Goal: Task Accomplishment & Management: Manage account settings

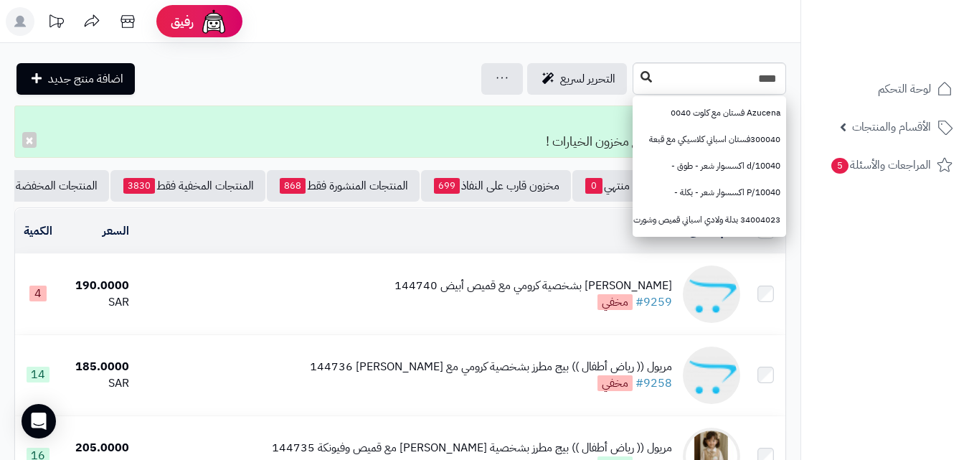
type input "****"
click at [635, 70] on button at bounding box center [646, 77] width 22 height 27
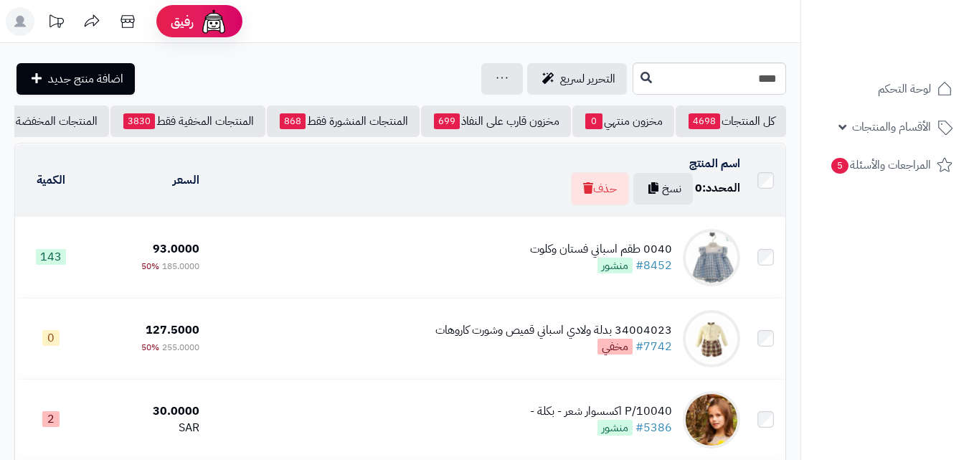
click at [342, 278] on td "0040 طقم اسباني فستان وكلوت #8452 منشور" at bounding box center [475, 257] width 541 height 80
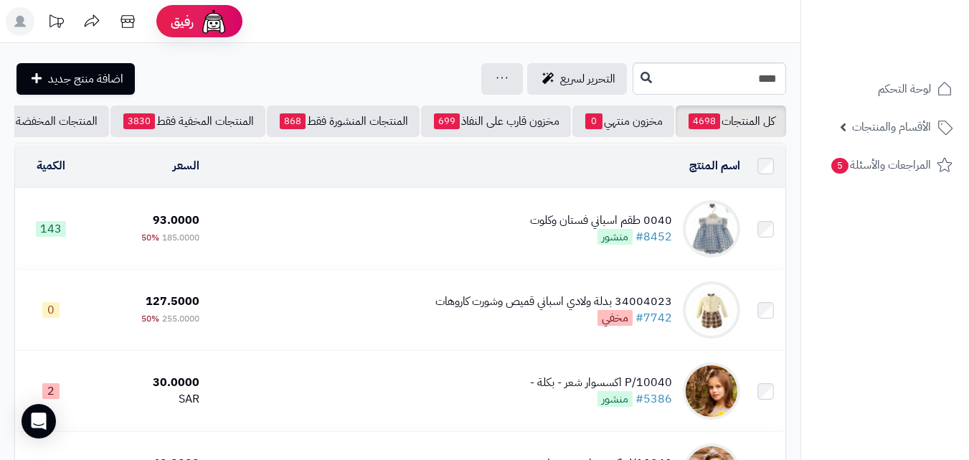
click at [470, 204] on td "0040 طقم اسباني فستان وكلوت #8452 منشور" at bounding box center [475, 229] width 541 height 80
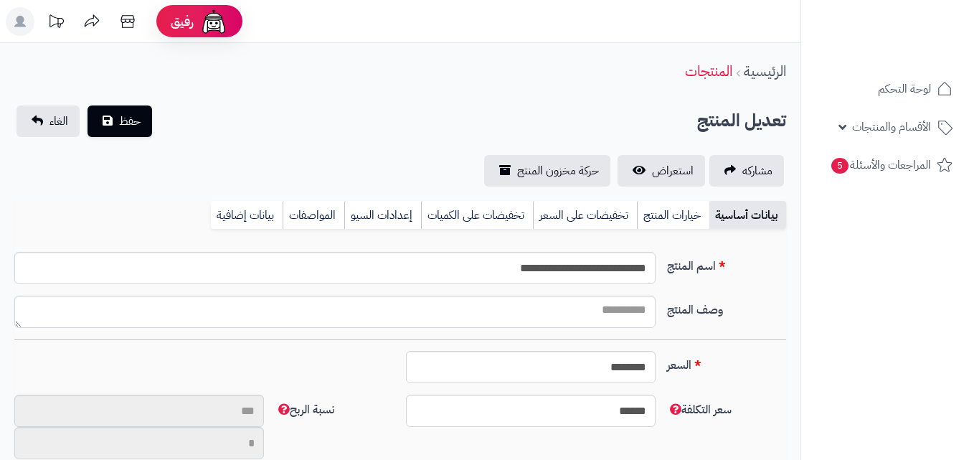
scroll to position [190, 0]
click at [681, 216] on link "خيارات المنتج" at bounding box center [673, 215] width 72 height 29
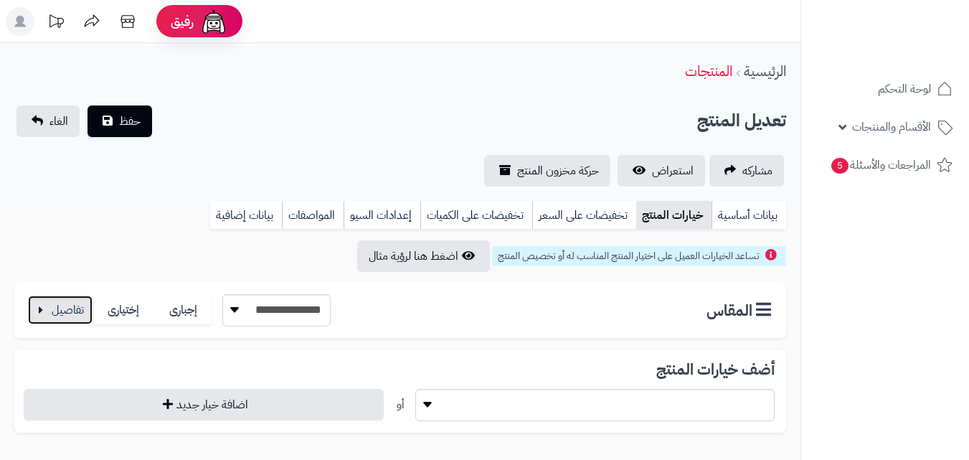
click at [44, 306] on button "button" at bounding box center [60, 309] width 65 height 29
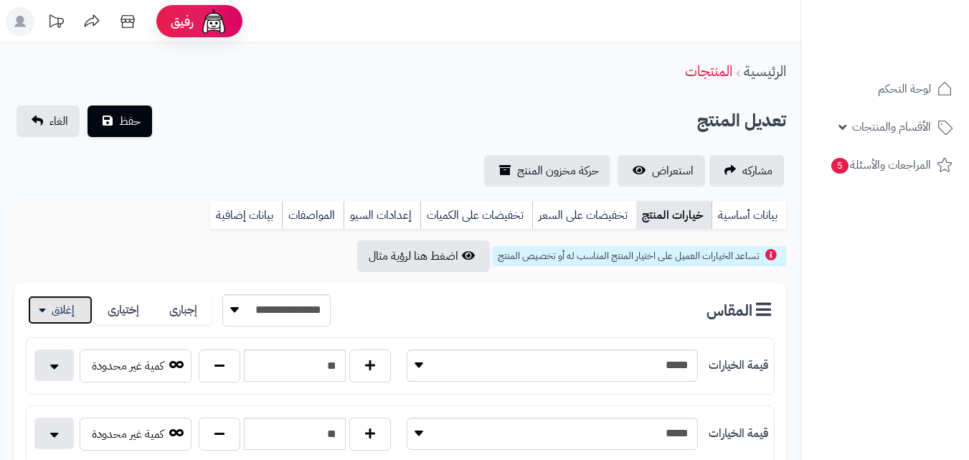
scroll to position [402, 0]
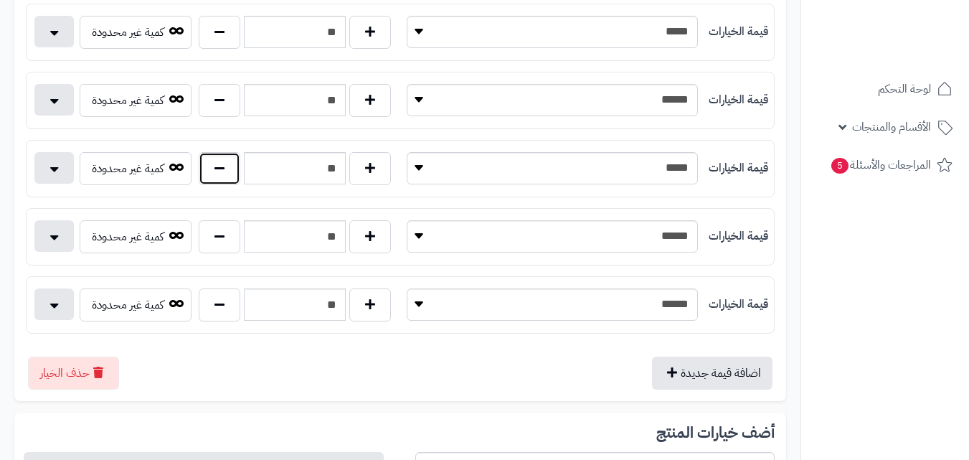
click at [213, 173] on button "button" at bounding box center [220, 168] width 42 height 33
click at [218, 170] on button "button" at bounding box center [220, 168] width 42 height 33
click at [380, 177] on button "button" at bounding box center [370, 168] width 42 height 33
click at [217, 175] on button "button" at bounding box center [220, 168] width 42 height 33
click at [461, 387] on div "اضافة قيمة جديدة حذف الخيار" at bounding box center [400, 367] width 749 height 44
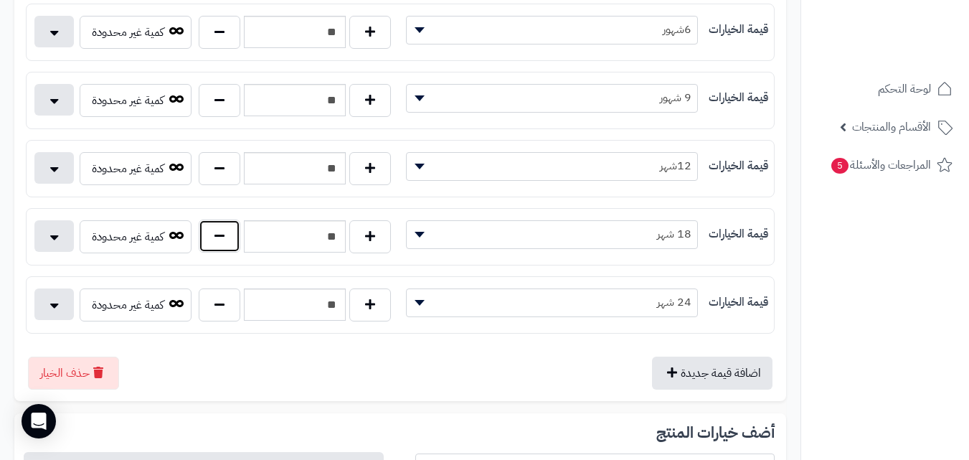
click at [215, 237] on button "button" at bounding box center [220, 235] width 42 height 33
type input "**"
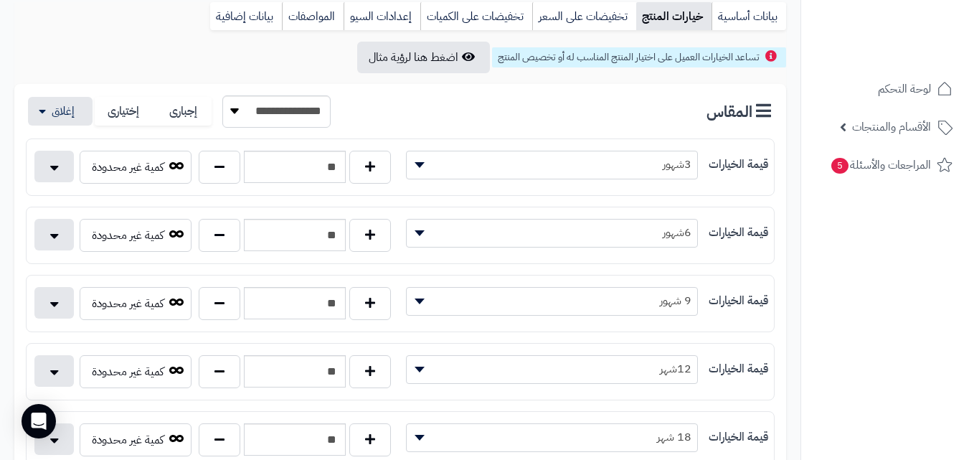
scroll to position [34, 0]
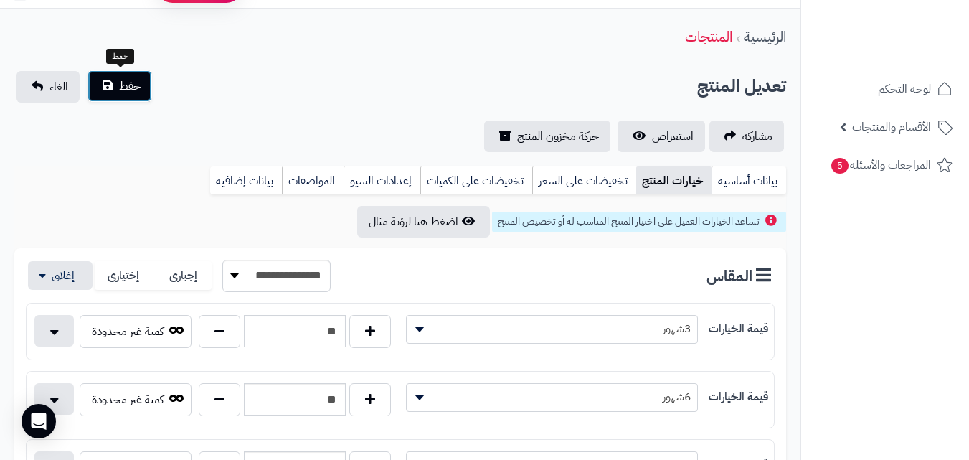
click at [136, 82] on span "حفظ" at bounding box center [130, 85] width 22 height 17
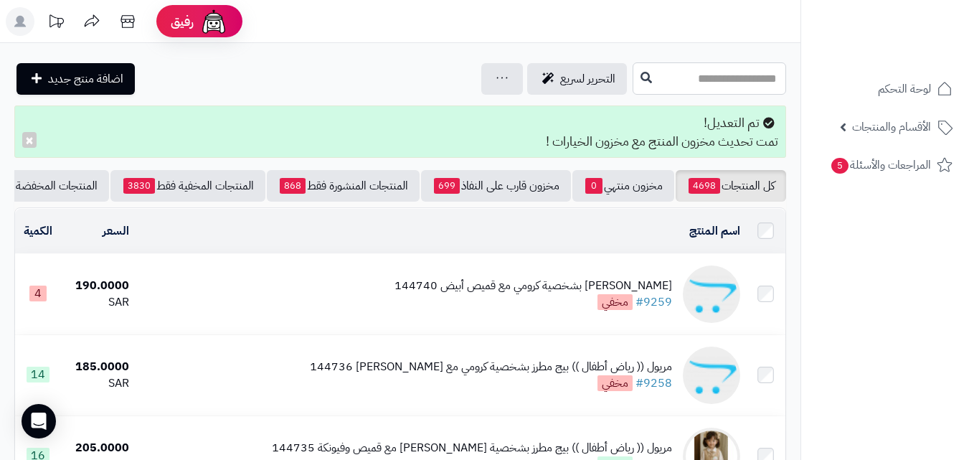
click at [675, 87] on input "text" at bounding box center [708, 78] width 153 height 32
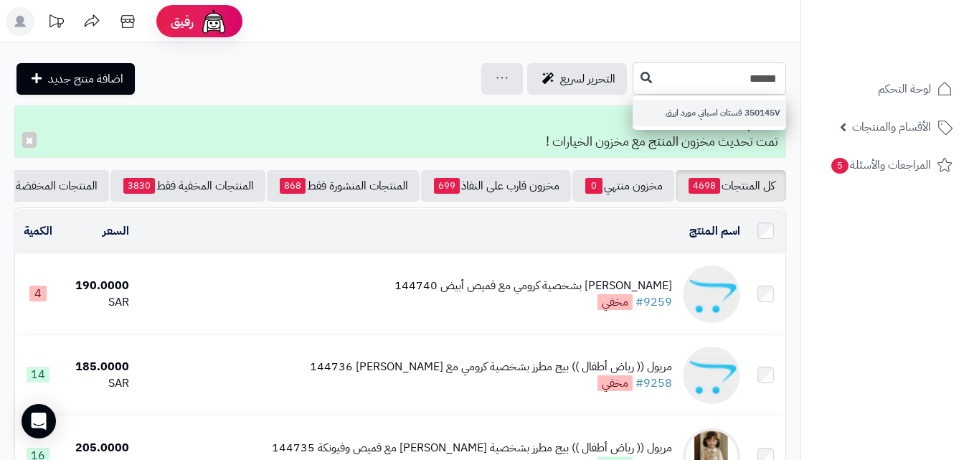
type input "******"
click at [632, 100] on link "350145V فستان اسباني مورد ازرق" at bounding box center [708, 113] width 153 height 27
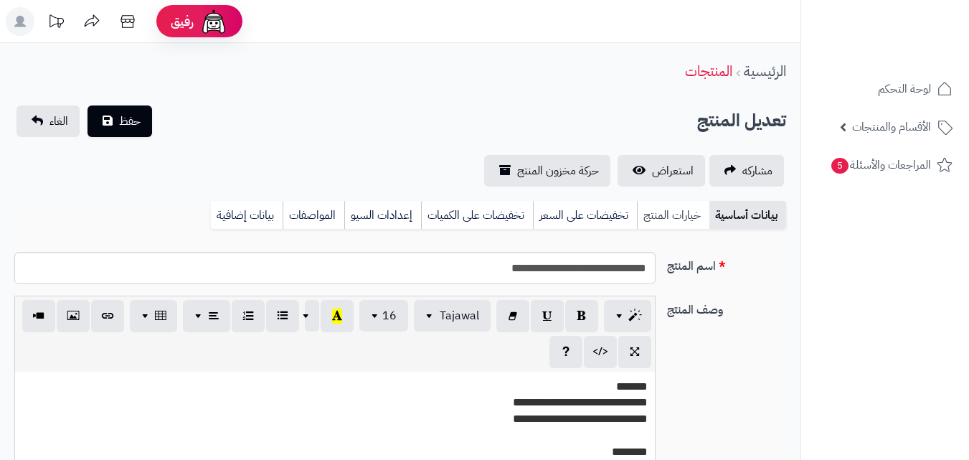
scroll to position [208, 0]
click at [668, 222] on link "خيارات المنتج" at bounding box center [673, 215] width 72 height 29
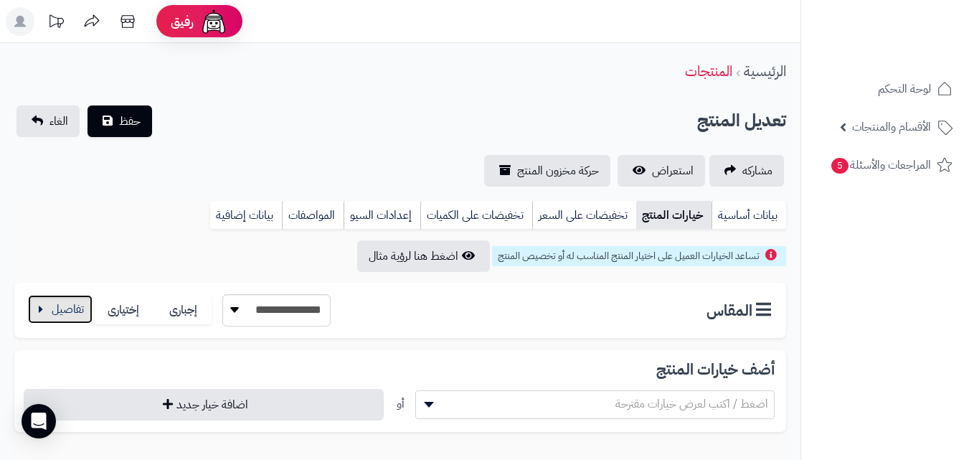
click at [71, 307] on button "button" at bounding box center [60, 309] width 65 height 29
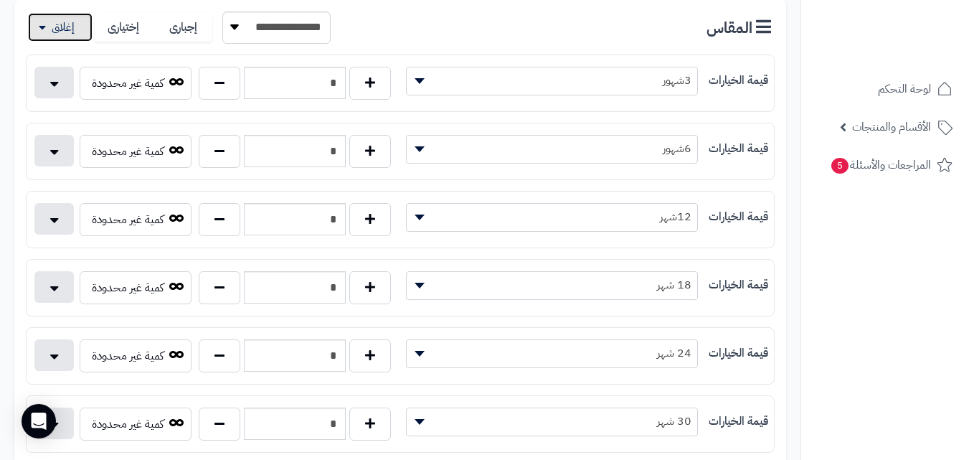
scroll to position [295, 0]
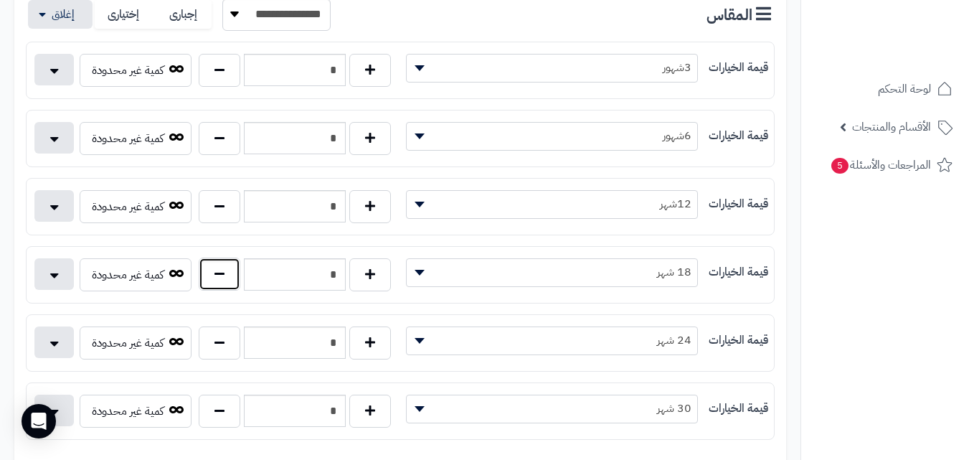
click at [217, 263] on button "button" at bounding box center [220, 273] width 42 height 33
type input "*"
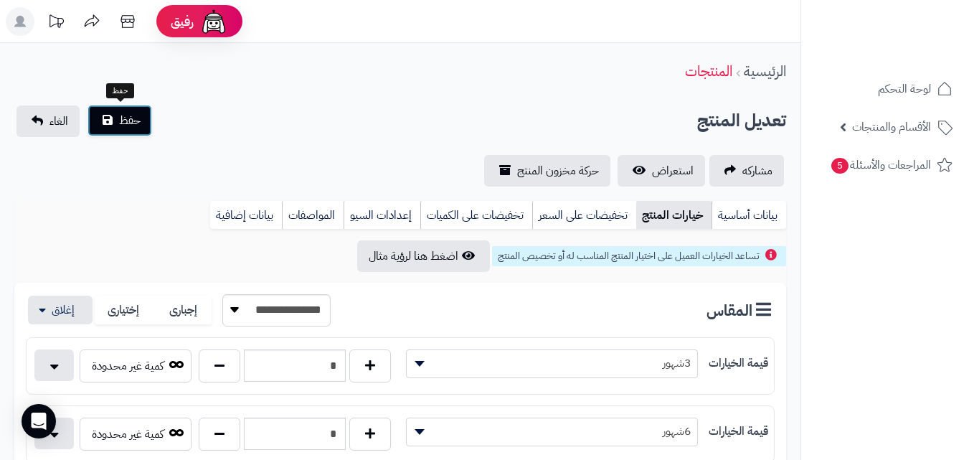
click at [109, 125] on button "حفظ" at bounding box center [119, 121] width 65 height 32
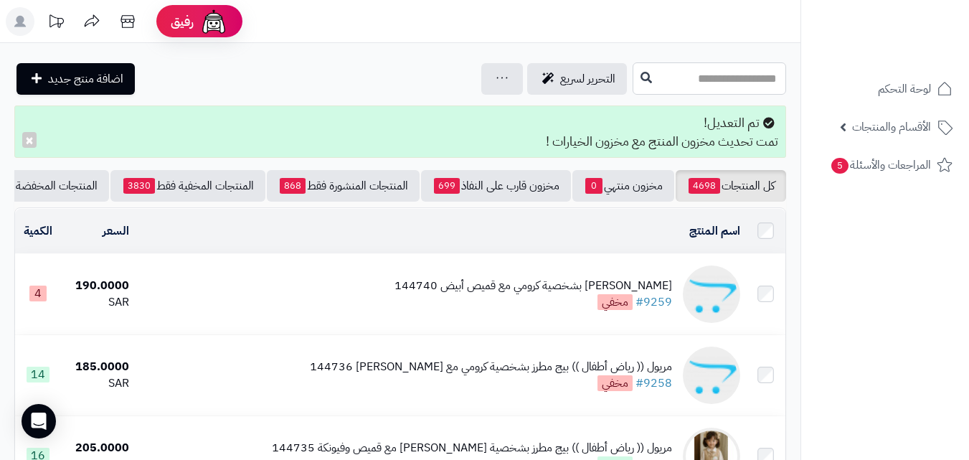
click at [650, 72] on input "text" at bounding box center [708, 78] width 153 height 32
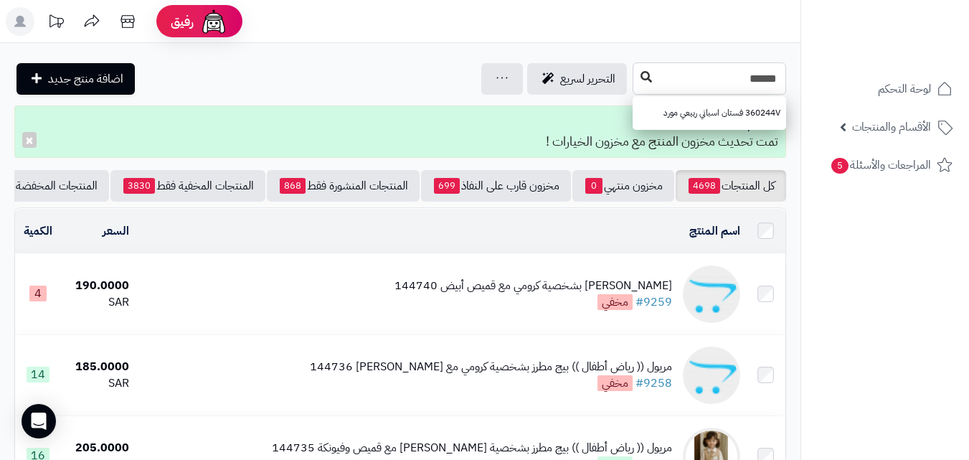
type input "******"
click at [640, 81] on icon at bounding box center [645, 76] width 11 height 11
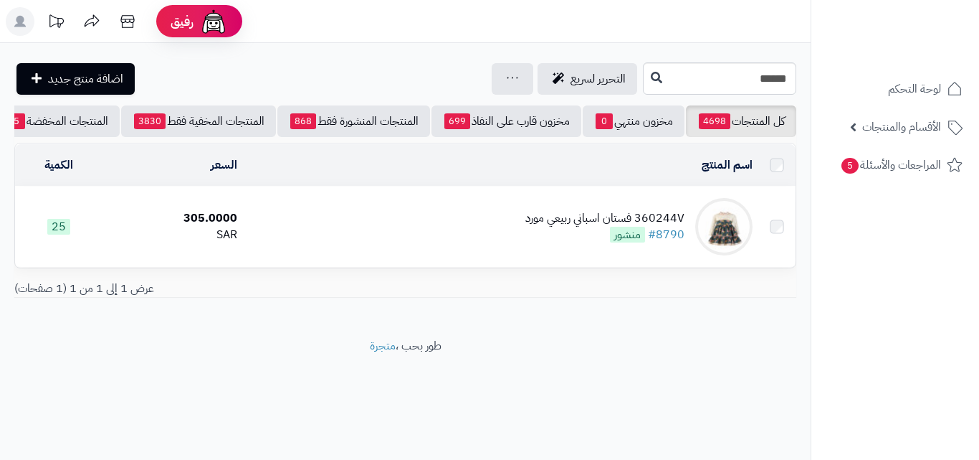
click at [587, 243] on div "360244V فستان اسباني ربيعي مورد #8790 منشور" at bounding box center [605, 226] width 159 height 33
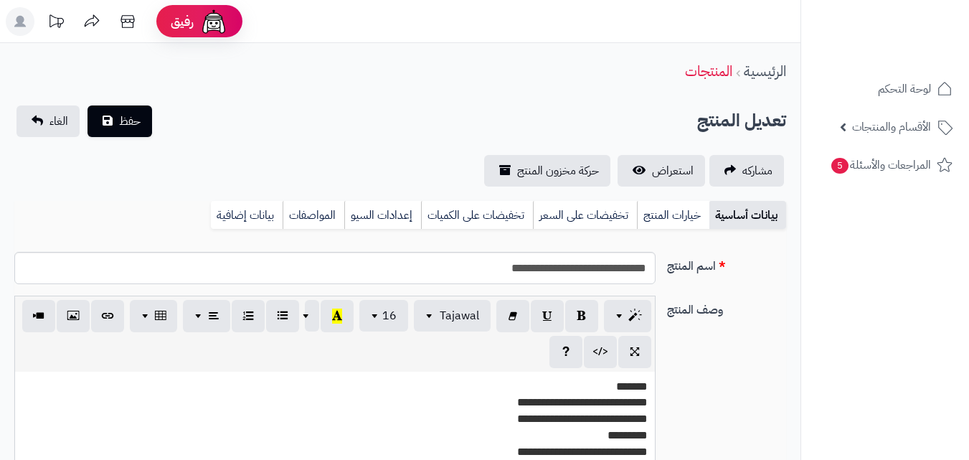
scroll to position [262, 0]
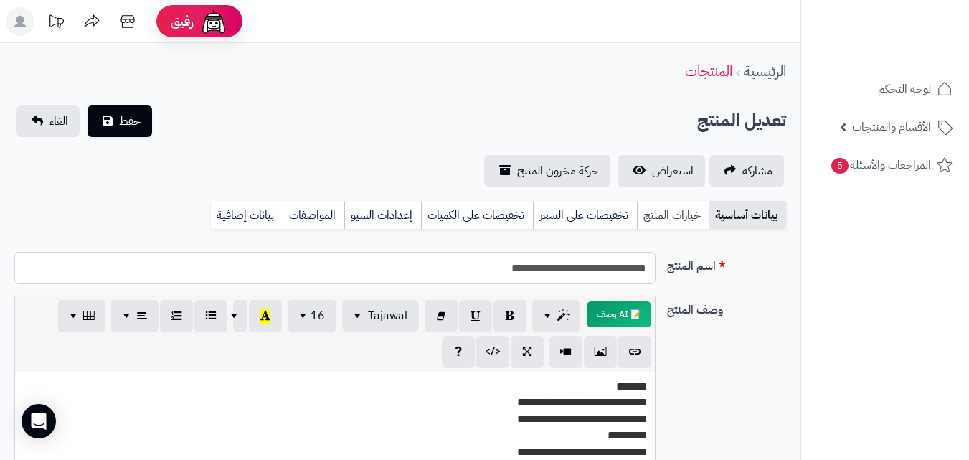
click at [678, 201] on link "خيارات المنتج" at bounding box center [673, 215] width 72 height 29
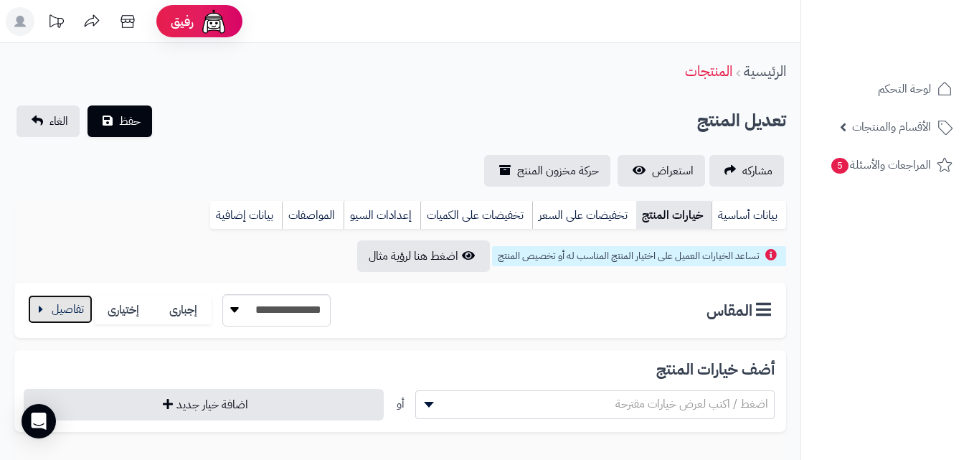
click at [82, 306] on button "button" at bounding box center [60, 309] width 65 height 29
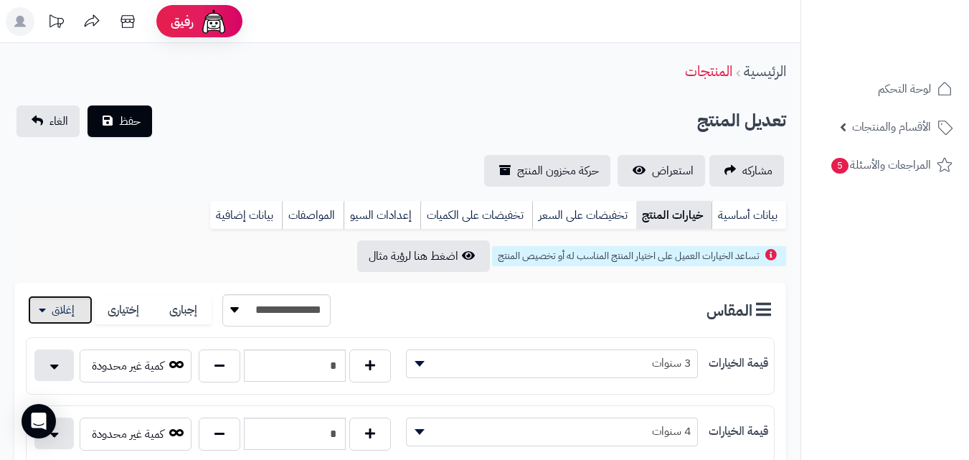
scroll to position [402, 0]
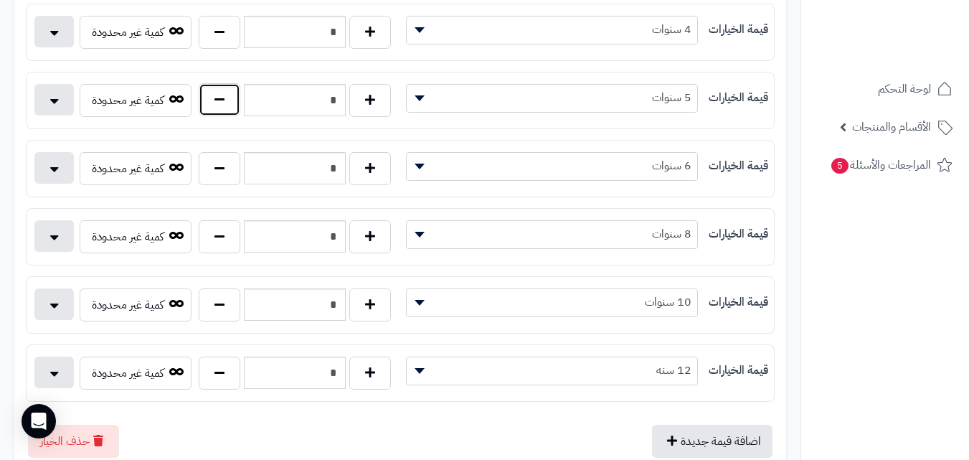
click at [229, 98] on button "button" at bounding box center [220, 99] width 42 height 33
type input "*"
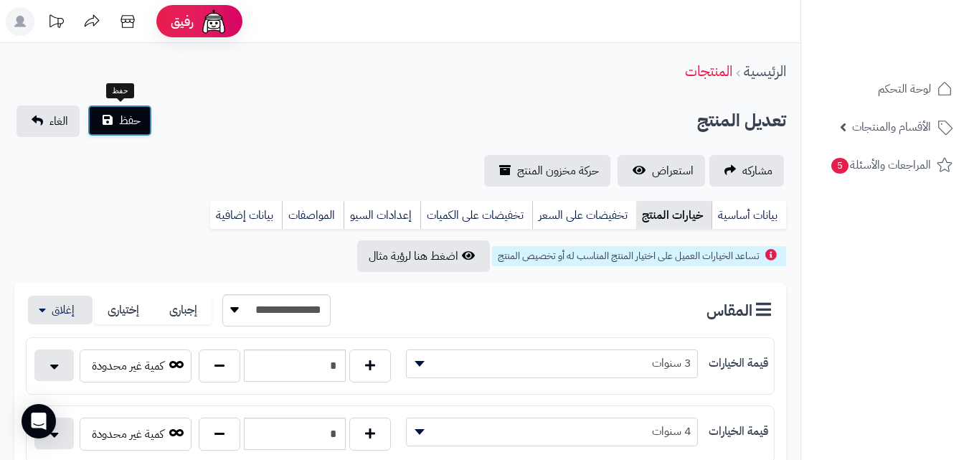
click at [120, 112] on span "حفظ" at bounding box center [130, 120] width 22 height 17
